Goal: Find specific page/section: Find specific page/section

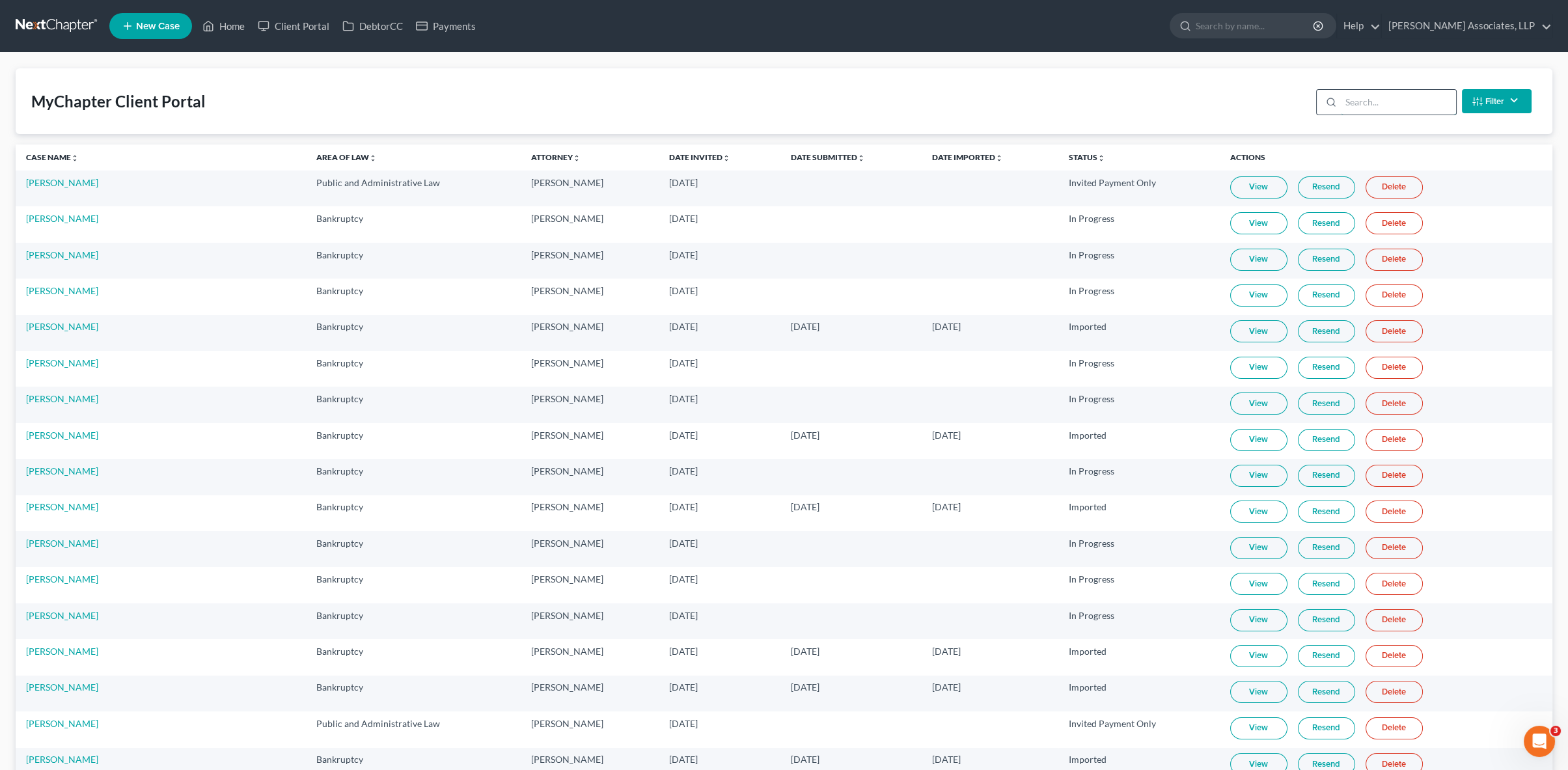
click at [1381, 106] on input "search" at bounding box center [1398, 102] width 115 height 25
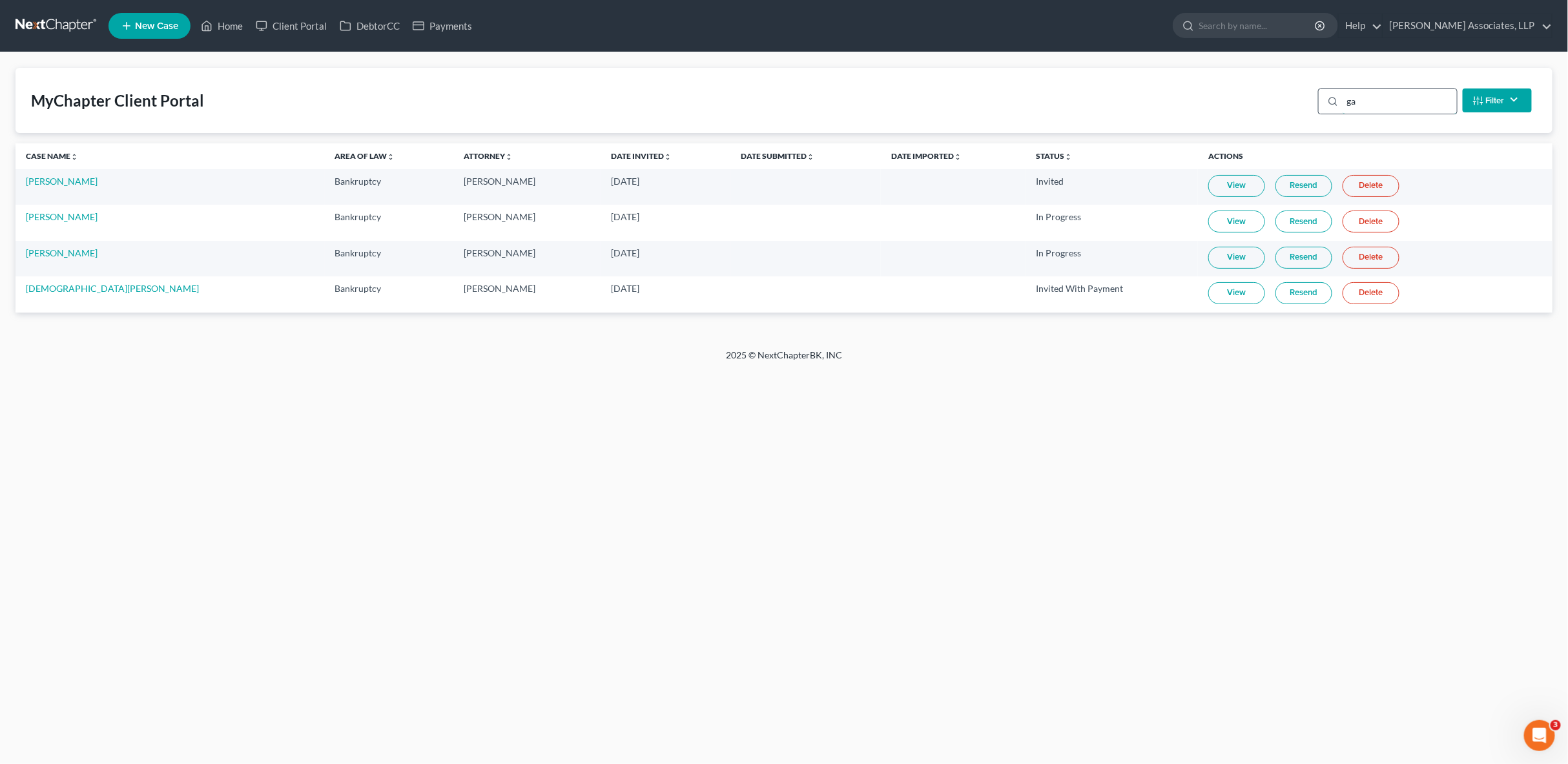
type input "g"
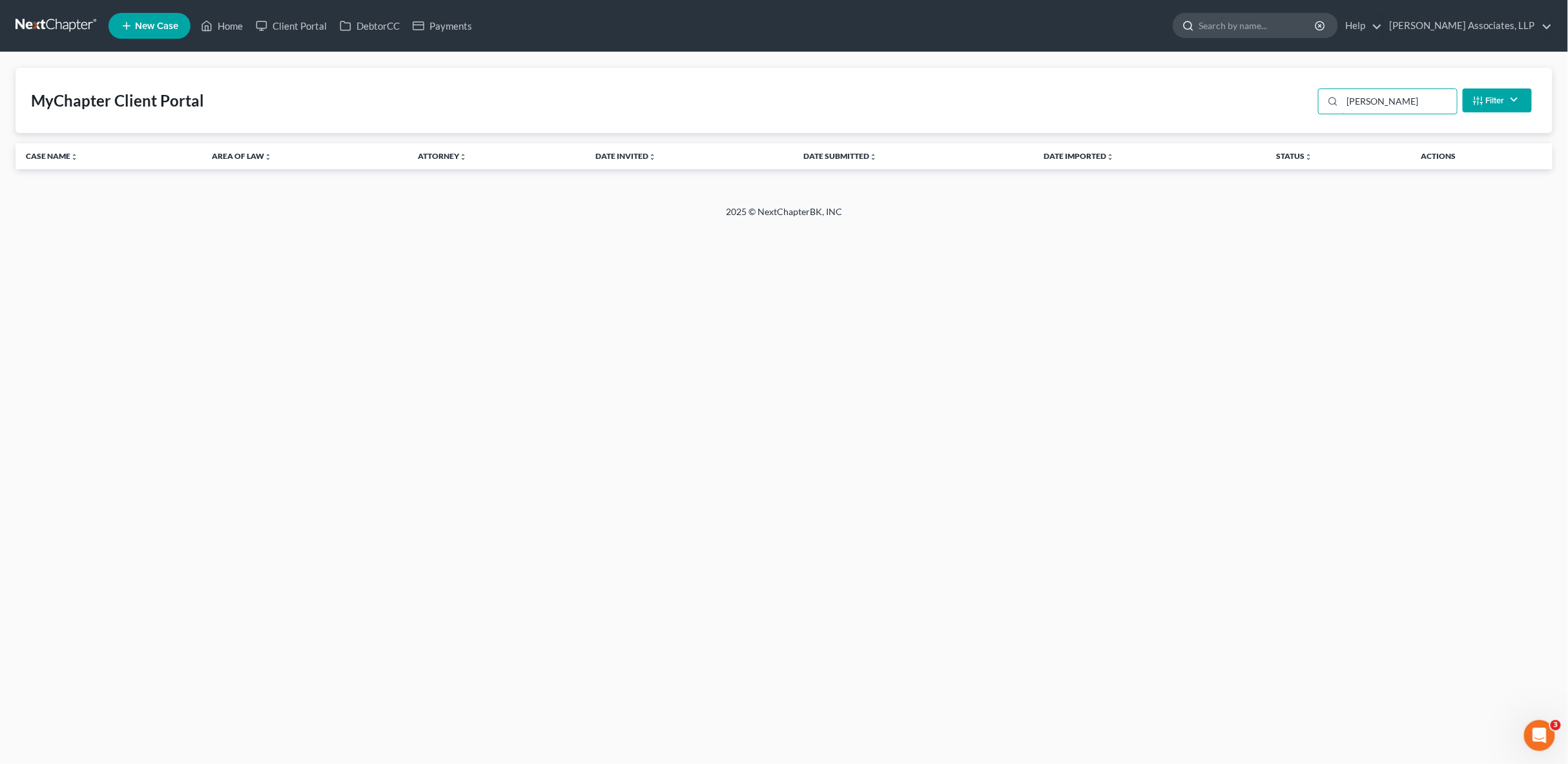
type input "[PERSON_NAME]"
click at [1305, 31] on input "search" at bounding box center [1258, 26] width 118 height 24
type input "[PERSON_NAME]"
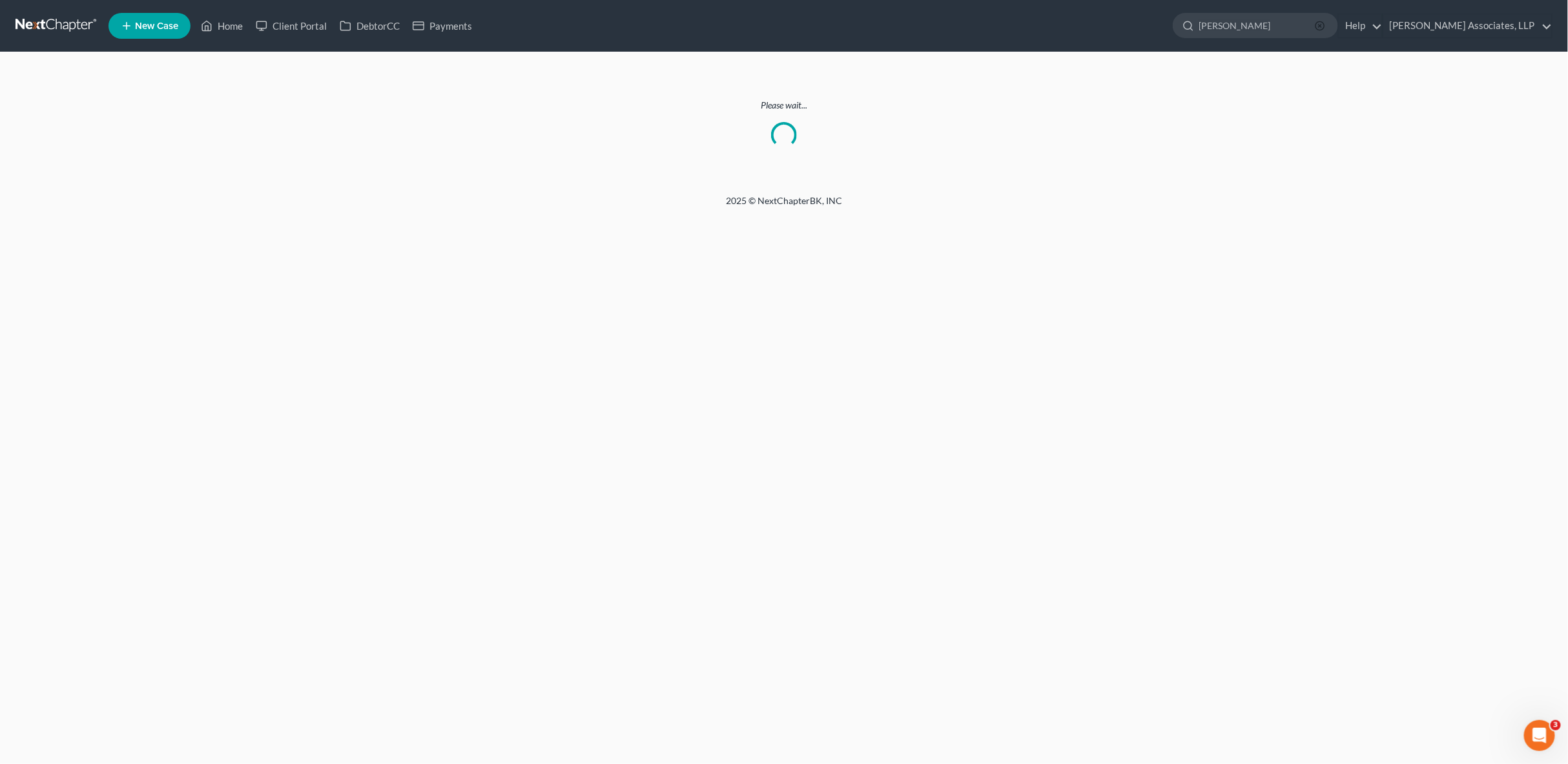
click at [1325, 27] on icon "button" at bounding box center [1320, 26] width 10 height 10
click at [49, 25] on link at bounding box center [56, 26] width 82 height 23
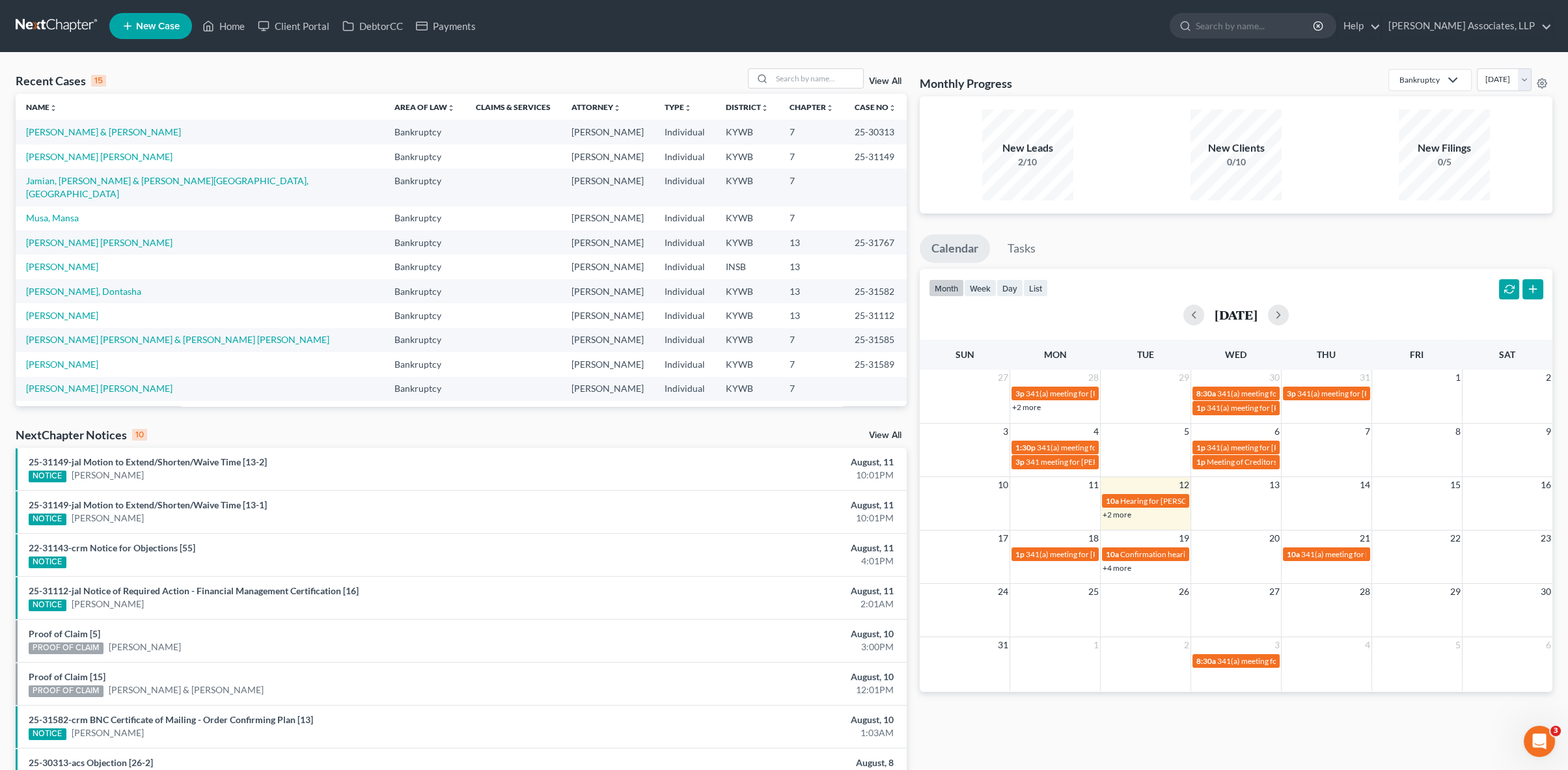
click at [52, 27] on link at bounding box center [56, 26] width 83 height 23
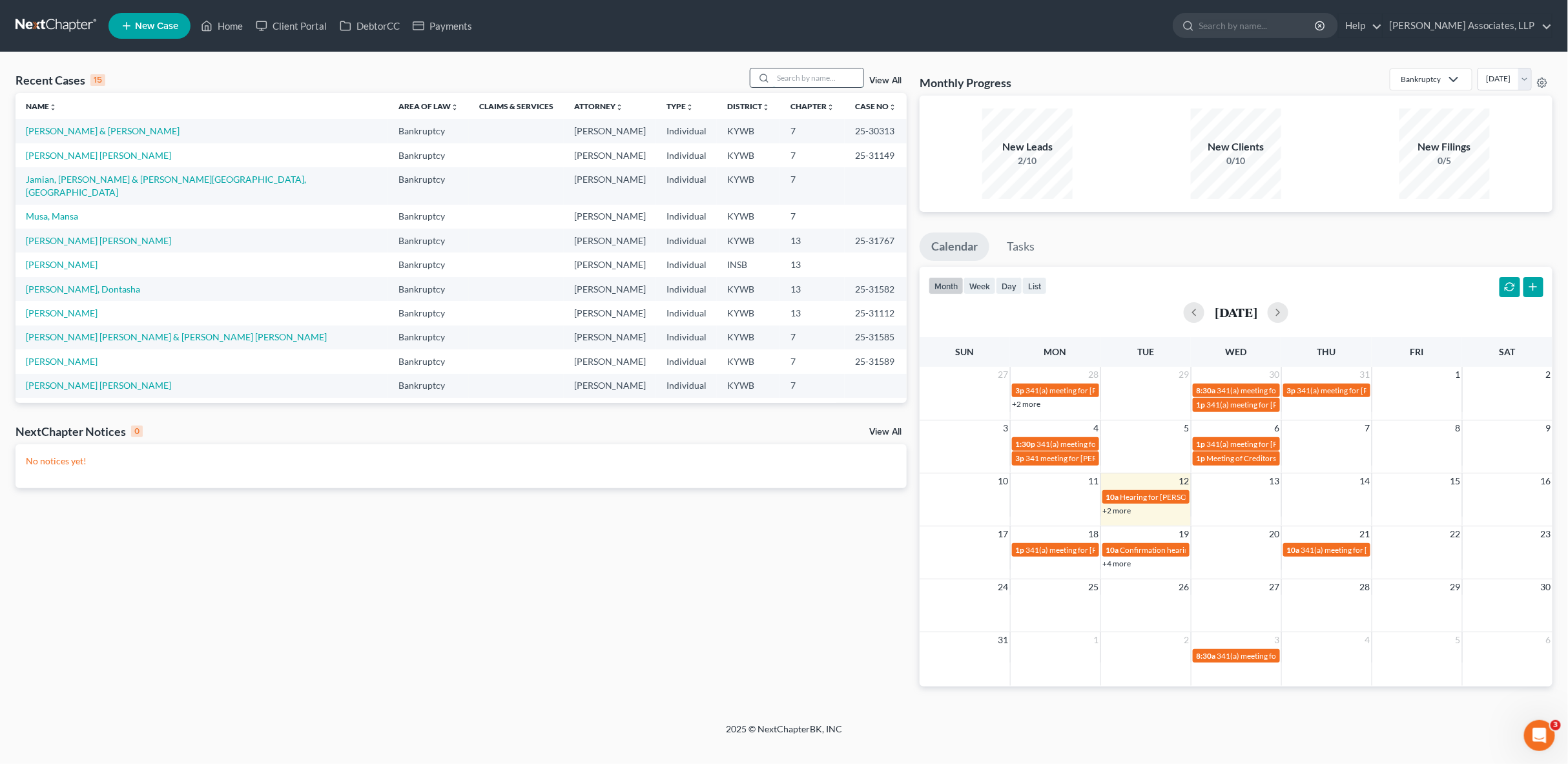
click at [788, 78] on input "search" at bounding box center [818, 78] width 90 height 18
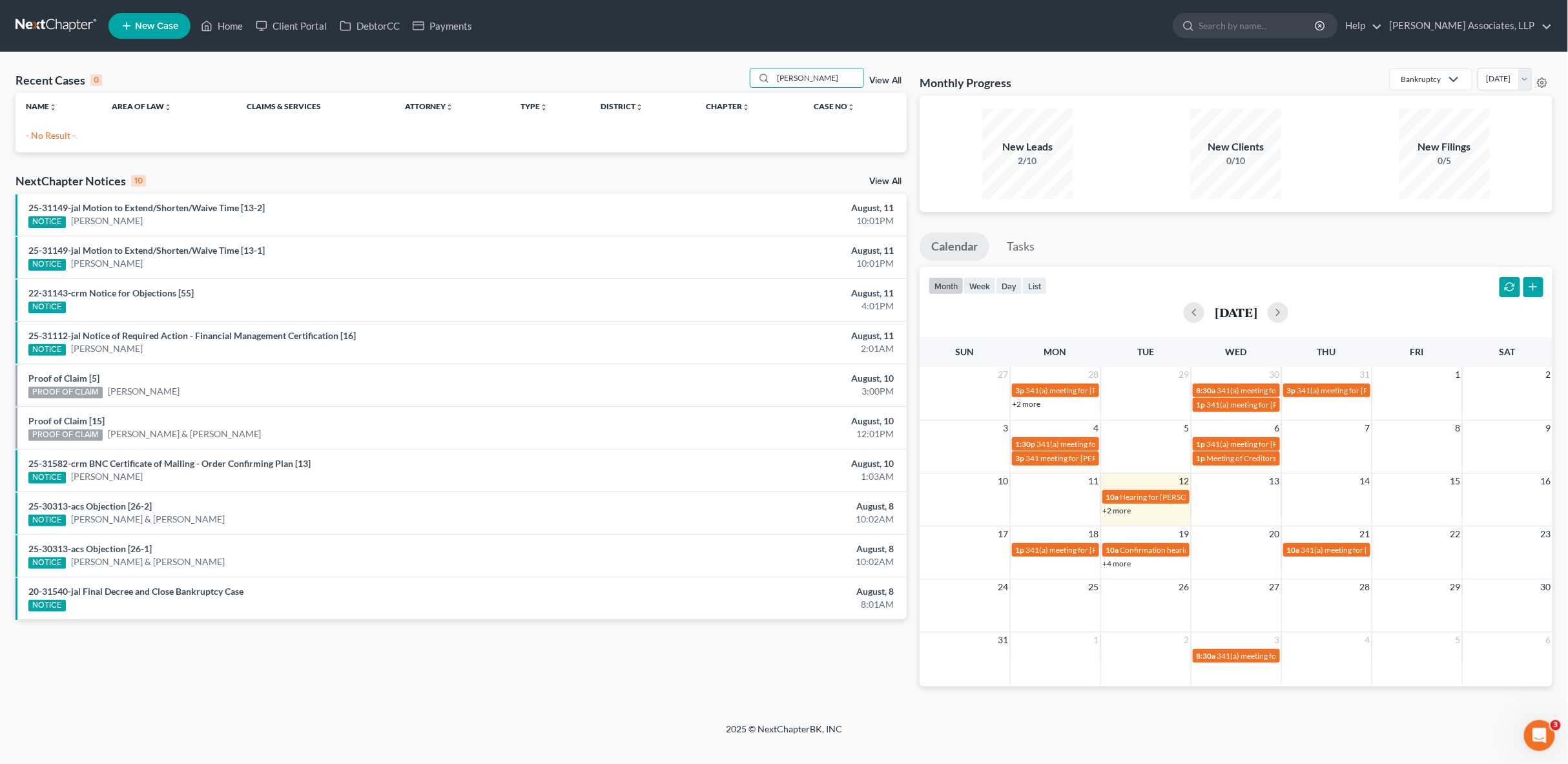
type input "[PERSON_NAME]"
